Goal: Information Seeking & Learning: Learn about a topic

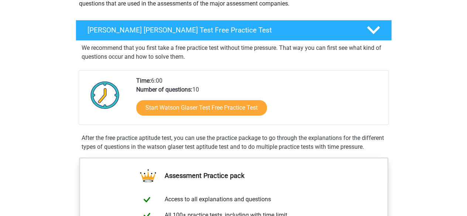
scroll to position [102, 0]
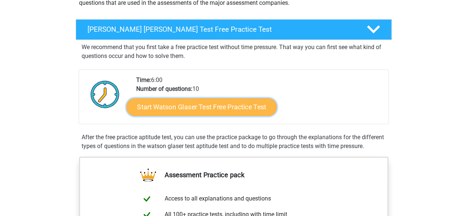
click at [150, 106] on link "Start Watson Glaser Test Free Practice Test" at bounding box center [201, 107] width 150 height 18
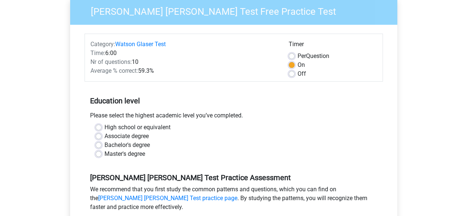
scroll to position [66, 0]
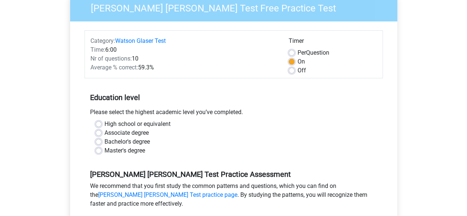
click at [101, 125] on div "High school or equivalent" at bounding box center [234, 124] width 276 height 9
click at [93, 123] on div "High school or equivalent Associate degree Bachelor's degree Master's degree" at bounding box center [233, 137] width 287 height 35
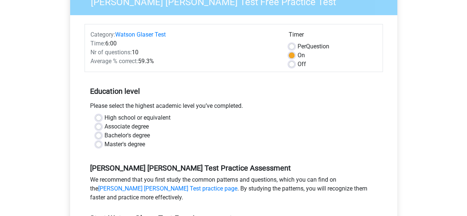
click at [104, 118] on label "High school or equivalent" at bounding box center [137, 117] width 66 height 9
click at [100, 118] on input "High school or equivalent" at bounding box center [99, 116] width 6 height 7
radio input "true"
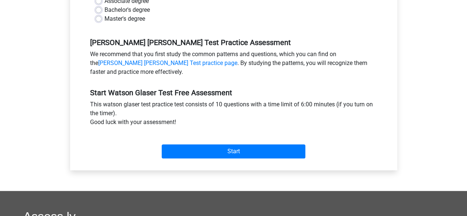
scroll to position [202, 0]
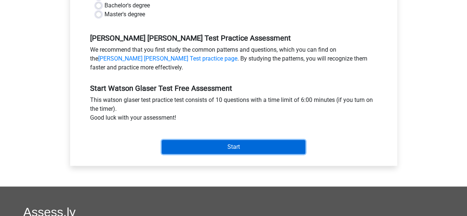
click at [172, 144] on input "Start" at bounding box center [234, 147] width 144 height 14
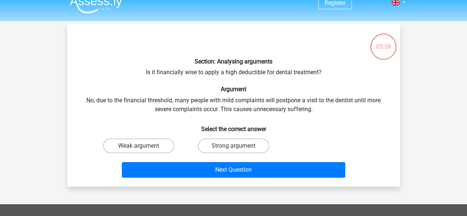
scroll to position [10, 0]
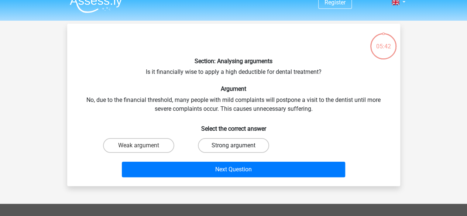
click at [214, 148] on label "Strong argument" at bounding box center [233, 145] width 71 height 15
click at [233, 148] on input "Strong argument" at bounding box center [235, 147] width 5 height 5
radio input "true"
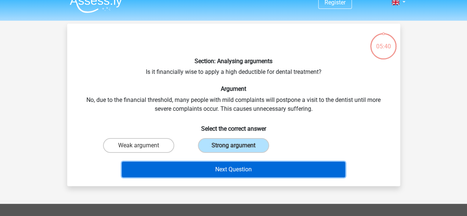
click at [204, 167] on button "Next Question" at bounding box center [233, 170] width 223 height 16
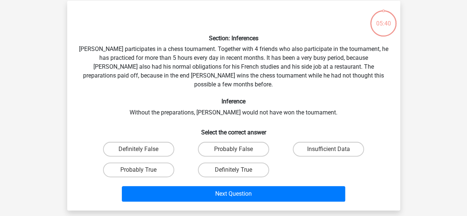
scroll to position [34, 0]
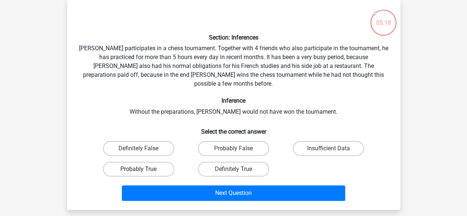
click at [160, 162] on label "Probably True" at bounding box center [138, 169] width 71 height 15
click at [143, 169] on input "Probably True" at bounding box center [140, 171] width 5 height 5
radio input "true"
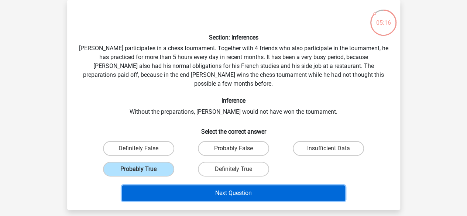
click at [196, 185] on button "Next Question" at bounding box center [233, 193] width 223 height 16
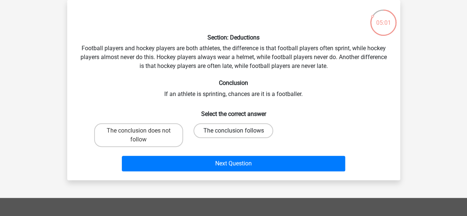
click at [210, 133] on label "The conclusion follows" at bounding box center [233, 130] width 80 height 15
click at [233, 133] on input "The conclusion follows" at bounding box center [235, 133] width 5 height 5
radio input "true"
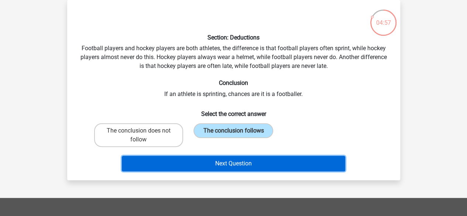
click at [190, 161] on button "Next Question" at bounding box center [233, 164] width 223 height 16
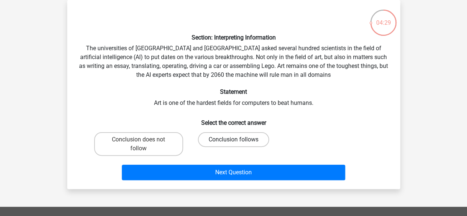
click at [252, 138] on label "Conclusion follows" at bounding box center [233, 139] width 71 height 15
click at [238, 140] on input "Conclusion follows" at bounding box center [235, 142] width 5 height 5
radio input "true"
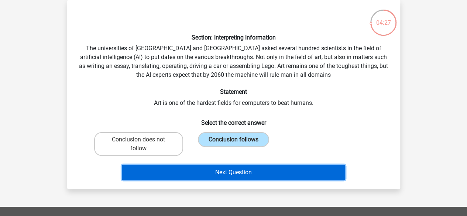
click at [252, 168] on button "Next Question" at bounding box center [233, 173] width 223 height 16
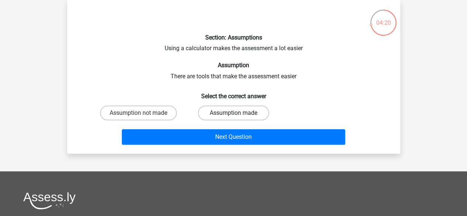
click at [239, 112] on label "Assumption made" at bounding box center [233, 113] width 71 height 15
click at [238, 113] on input "Assumption made" at bounding box center [235, 115] width 5 height 5
radio input "true"
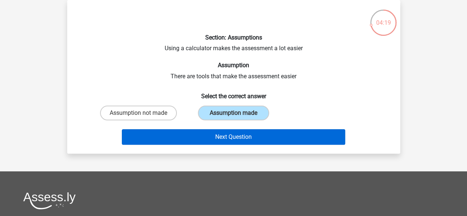
drag, startPoint x: 236, startPoint y: 128, endPoint x: 238, endPoint y: 137, distance: 8.4
click at [238, 137] on div "Next Question" at bounding box center [233, 135] width 309 height 24
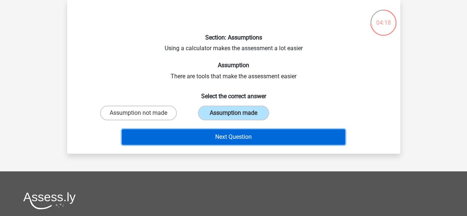
click at [238, 137] on button "Next Question" at bounding box center [233, 137] width 223 height 16
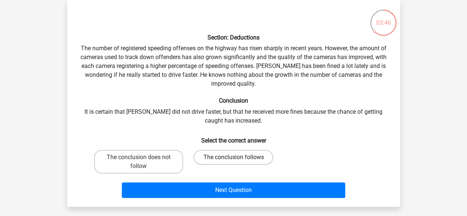
click at [220, 161] on label "The conclusion follows" at bounding box center [233, 157] width 80 height 15
click at [233, 161] on input "The conclusion follows" at bounding box center [235, 159] width 5 height 5
radio input "true"
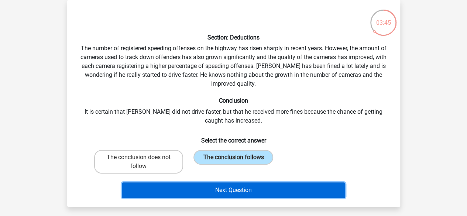
click at [218, 185] on button "Next Question" at bounding box center [233, 190] width 223 height 16
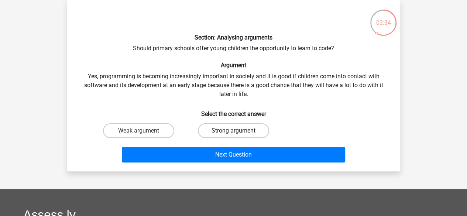
click at [231, 134] on label "Strong argument" at bounding box center [233, 130] width 71 height 15
click at [233, 134] on input "Strong argument" at bounding box center [235, 133] width 5 height 5
radio input "true"
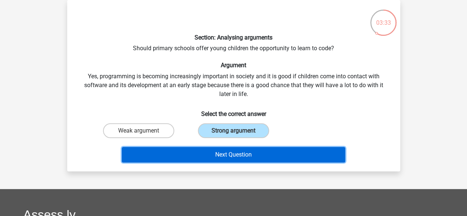
click at [228, 155] on button "Next Question" at bounding box center [233, 155] width 223 height 16
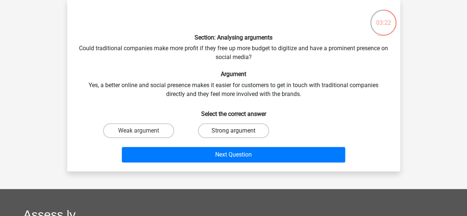
click at [218, 129] on label "Strong argument" at bounding box center [233, 130] width 71 height 15
click at [233, 131] on input "Strong argument" at bounding box center [235, 133] width 5 height 5
radio input "true"
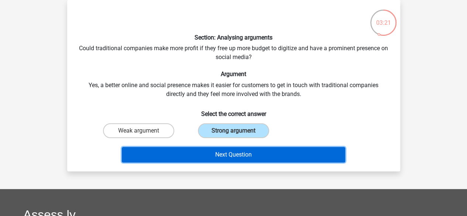
click at [210, 155] on button "Next Question" at bounding box center [233, 155] width 223 height 16
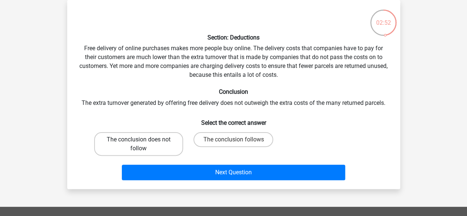
click at [149, 147] on label "The conclusion does not follow" at bounding box center [138, 144] width 89 height 24
click at [143, 144] on input "The conclusion does not follow" at bounding box center [140, 142] width 5 height 5
radio input "true"
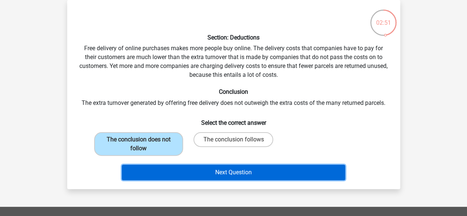
click at [171, 172] on button "Next Question" at bounding box center [233, 173] width 223 height 16
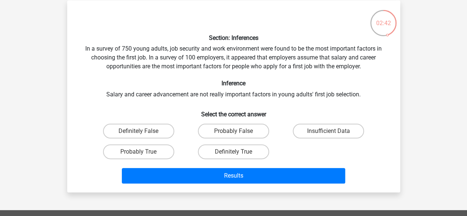
scroll to position [33, 0]
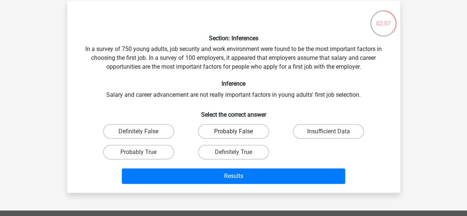
click at [202, 130] on label "Probably False" at bounding box center [233, 131] width 71 height 15
click at [233, 131] on input "Probably False" at bounding box center [235, 133] width 5 height 5
radio input "true"
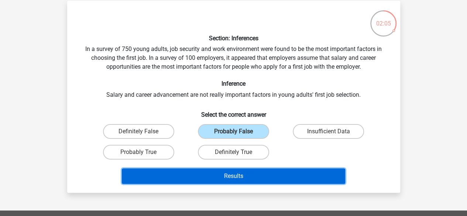
click at [192, 177] on button "Results" at bounding box center [233, 176] width 223 height 16
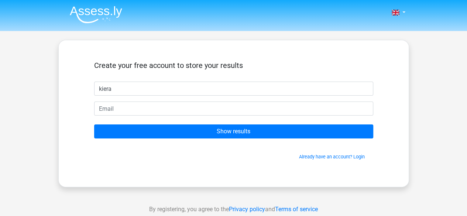
type input "kiera"
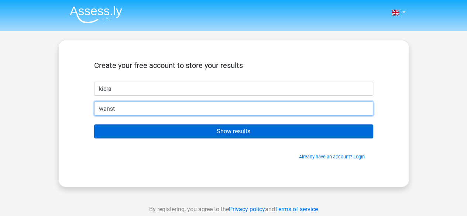
type input "[EMAIL_ADDRESS][DOMAIN_NAME]"
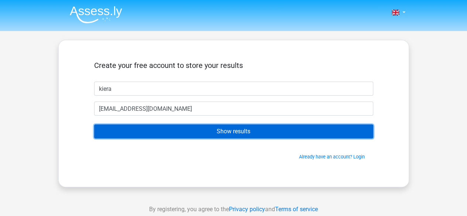
click at [182, 129] on input "Show results" at bounding box center [233, 131] width 279 height 14
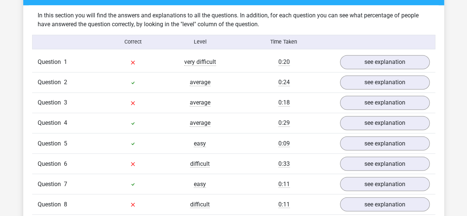
scroll to position [567, 0]
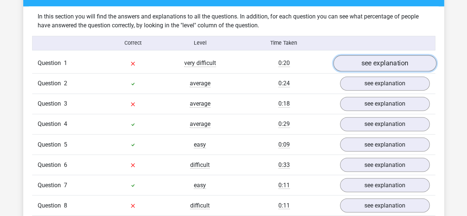
click at [372, 67] on link "see explanation" at bounding box center [384, 63] width 103 height 16
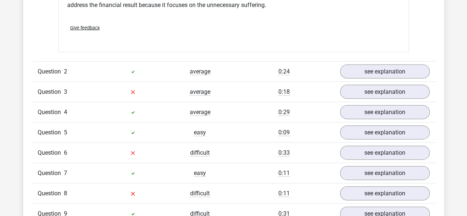
scroll to position [772, 0]
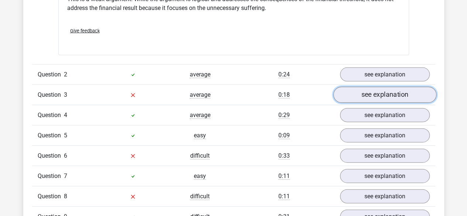
click at [374, 94] on link "see explanation" at bounding box center [384, 95] width 103 height 16
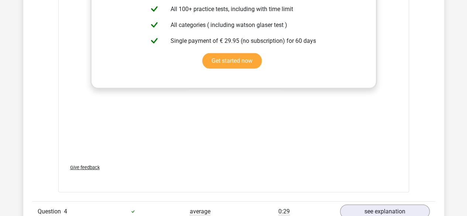
scroll to position [1071, 0]
